Goal: Information Seeking & Learning: Learn about a topic

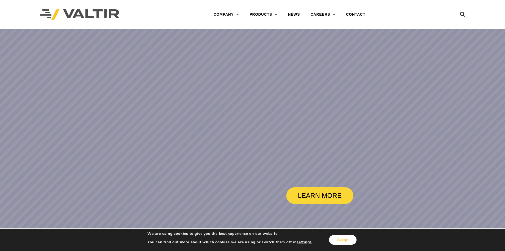
click at [353, 242] on button "Accept" at bounding box center [343, 240] width 28 height 10
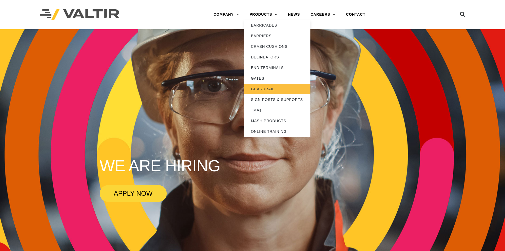
click at [264, 89] on link "GUARDRAIL" at bounding box center [277, 89] width 66 height 11
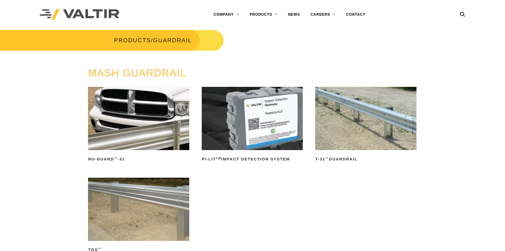
click at [108, 16] on img at bounding box center [80, 14] width 80 height 11
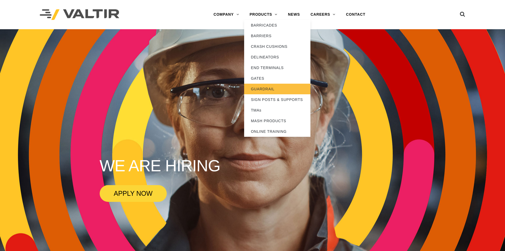
click at [264, 88] on link "GUARDRAIL" at bounding box center [277, 89] width 66 height 11
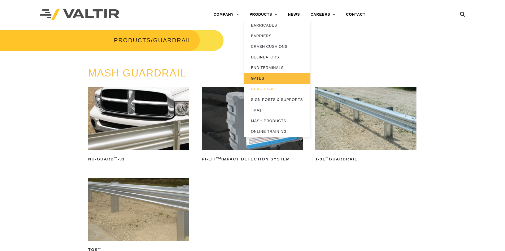
click at [259, 77] on link "GATES" at bounding box center [277, 78] width 66 height 11
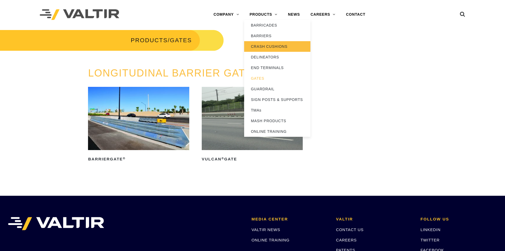
click at [267, 43] on link "CRASH CUSHIONS" at bounding box center [277, 46] width 66 height 11
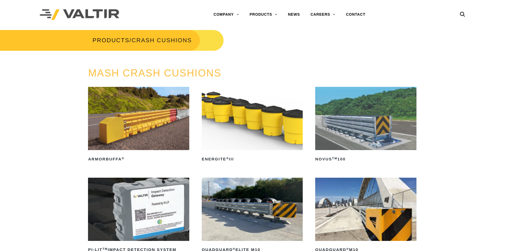
click at [112, 11] on img at bounding box center [80, 14] width 80 height 11
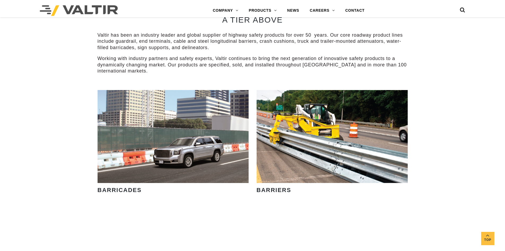
scroll to position [318, 0]
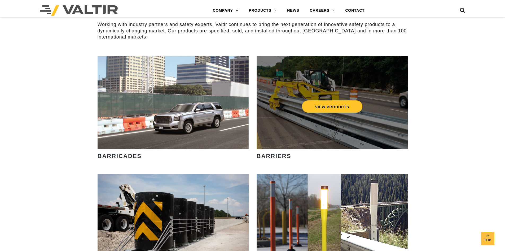
click at [286, 96] on div "VIEW PRODUCTS" at bounding box center [332, 102] width 151 height 93
click at [314, 107] on link "VIEW PRODUCTS" at bounding box center [332, 106] width 61 height 12
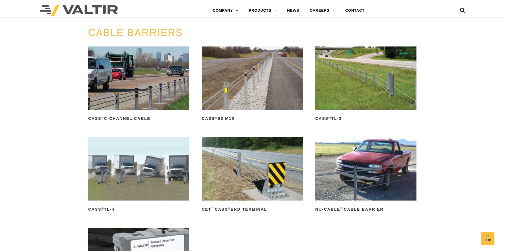
scroll to position [292, 0]
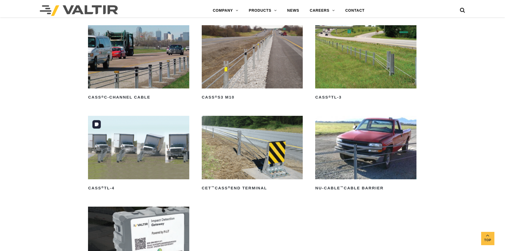
click at [142, 147] on img at bounding box center [138, 147] width 101 height 63
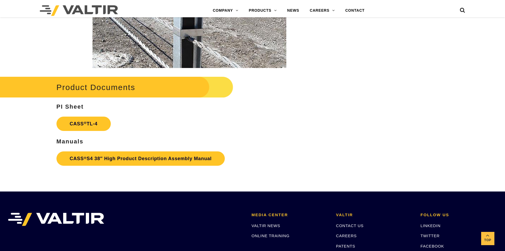
scroll to position [871, 0]
